Goal: Find contact information: Find contact information

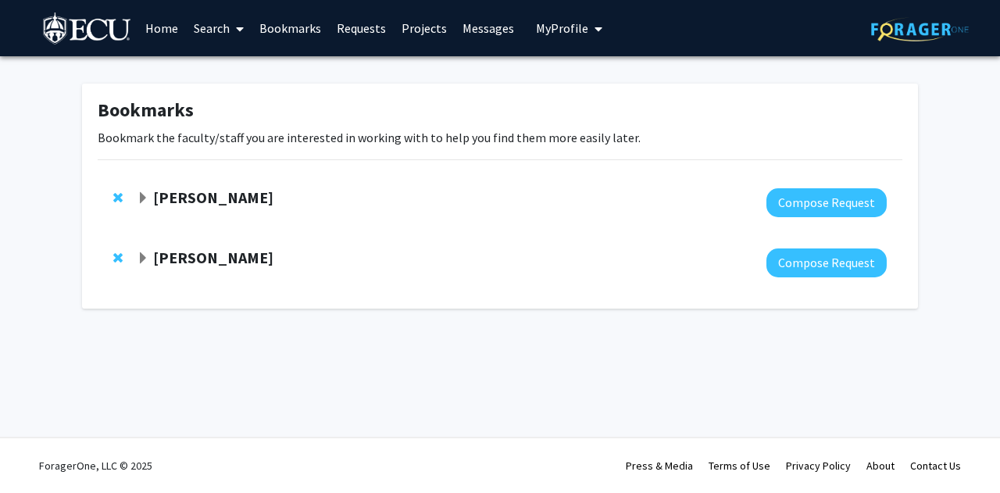
click at [202, 34] on link "Search" at bounding box center [219, 28] width 66 height 55
click at [225, 73] on span "Faculty/Staff" at bounding box center [243, 71] width 115 height 31
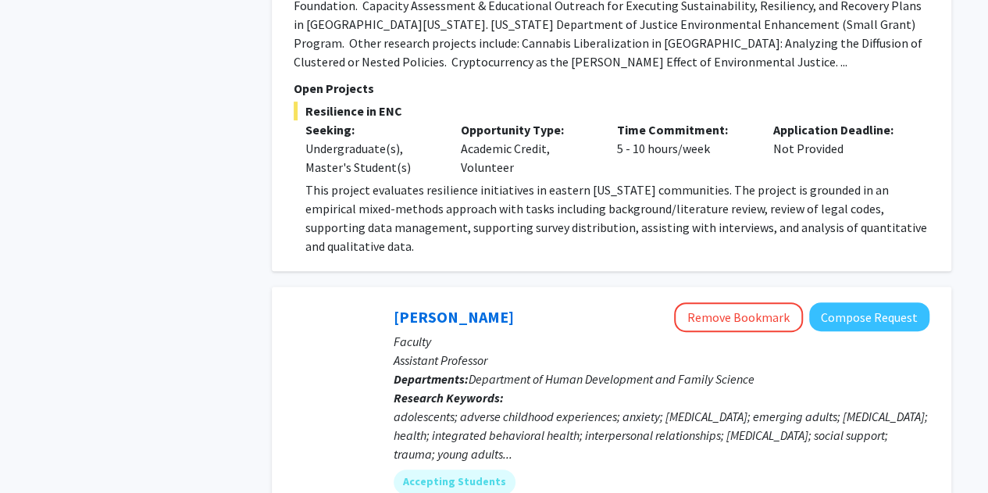
scroll to position [3328, 0]
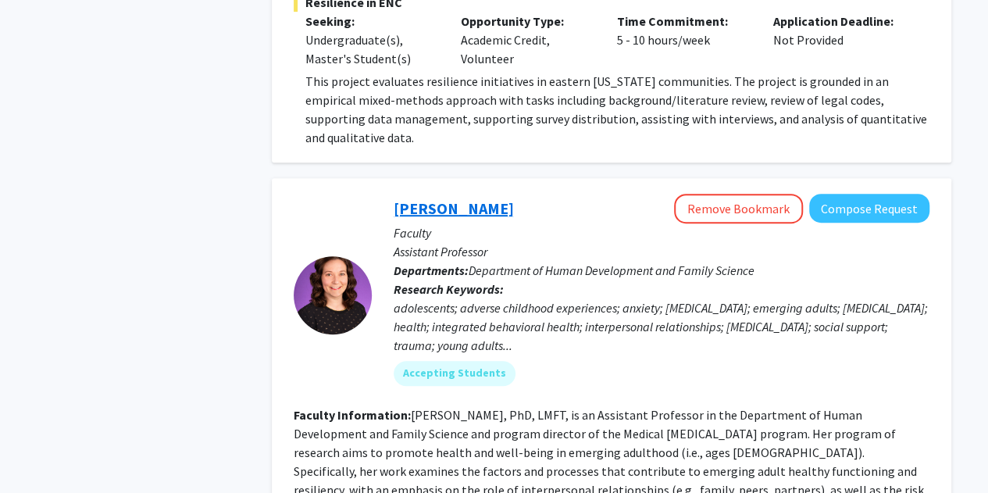
click at [420, 198] on link "[PERSON_NAME]" at bounding box center [454, 208] width 120 height 20
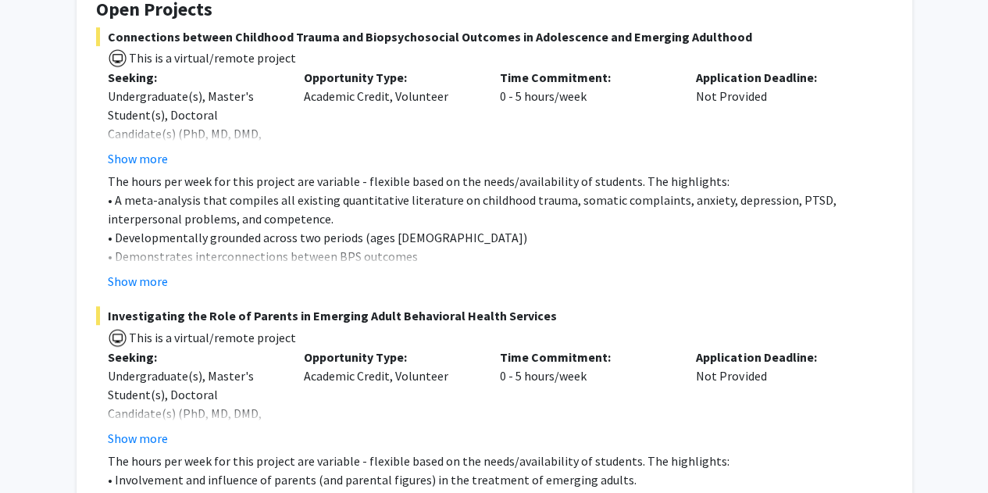
scroll to position [306, 0]
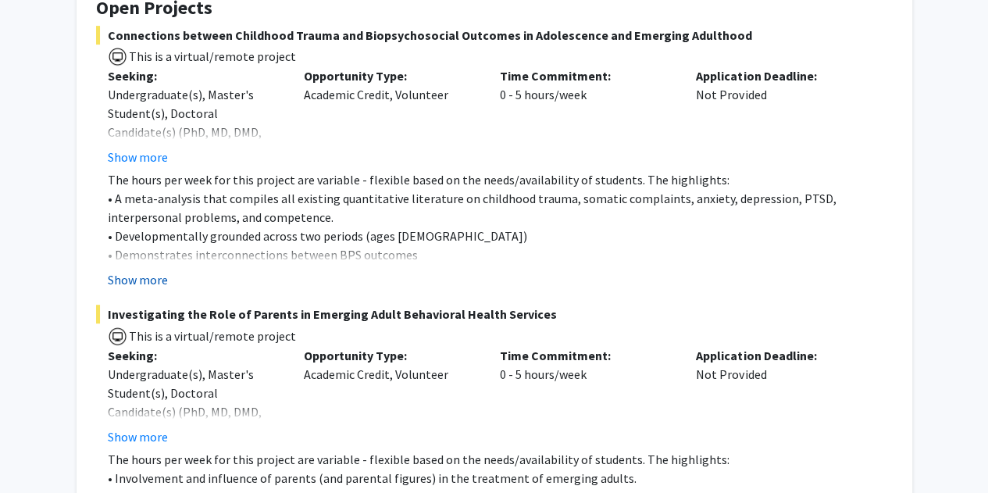
click at [123, 283] on button "Show more" at bounding box center [138, 279] width 60 height 19
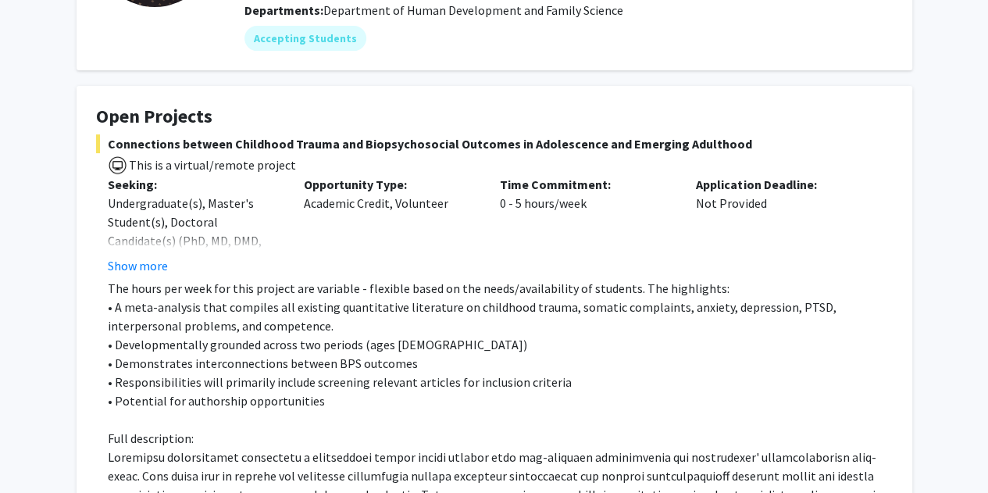
scroll to position [198, 0]
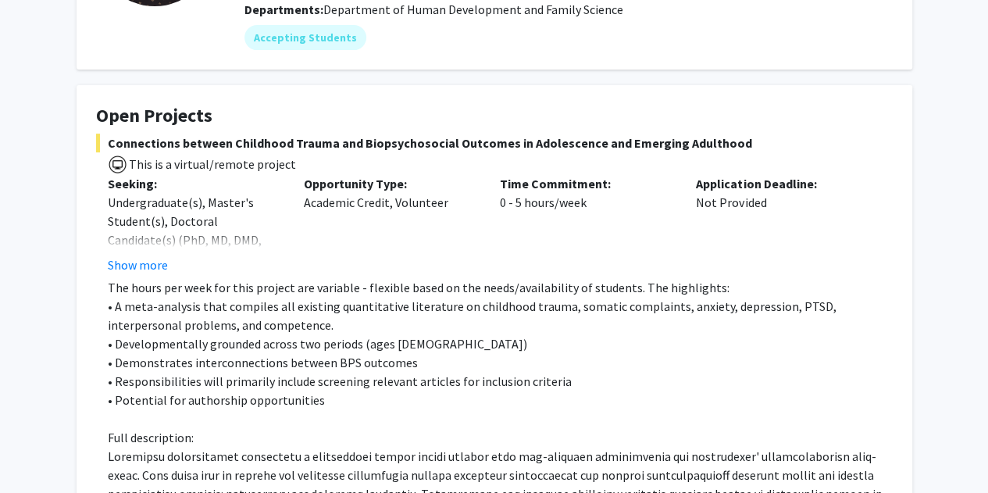
click at [592, 248] on div "Time Commitment: 0 - 5 hours/week" at bounding box center [586, 224] width 196 height 100
